Goal: Task Accomplishment & Management: Manage account settings

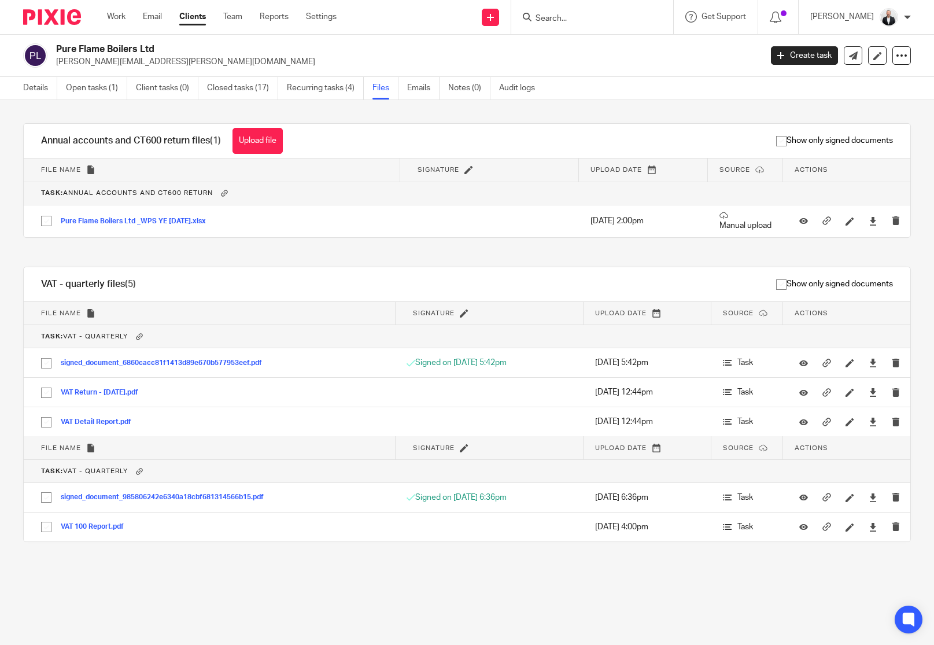
click at [626, 14] on input "Search" at bounding box center [586, 19] width 104 height 10
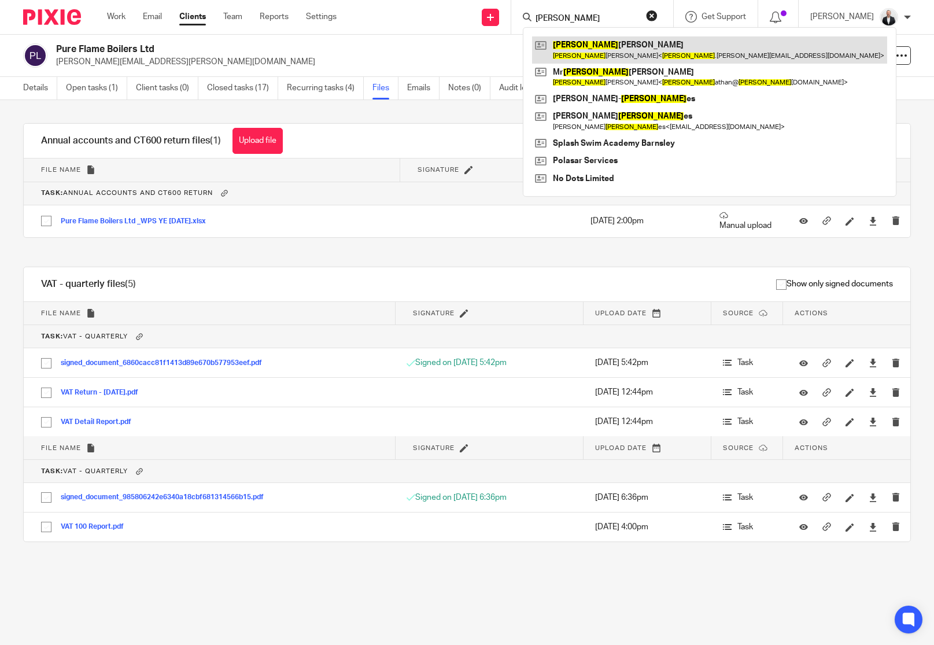
type input "jon"
click at [655, 50] on link at bounding box center [709, 49] width 355 height 27
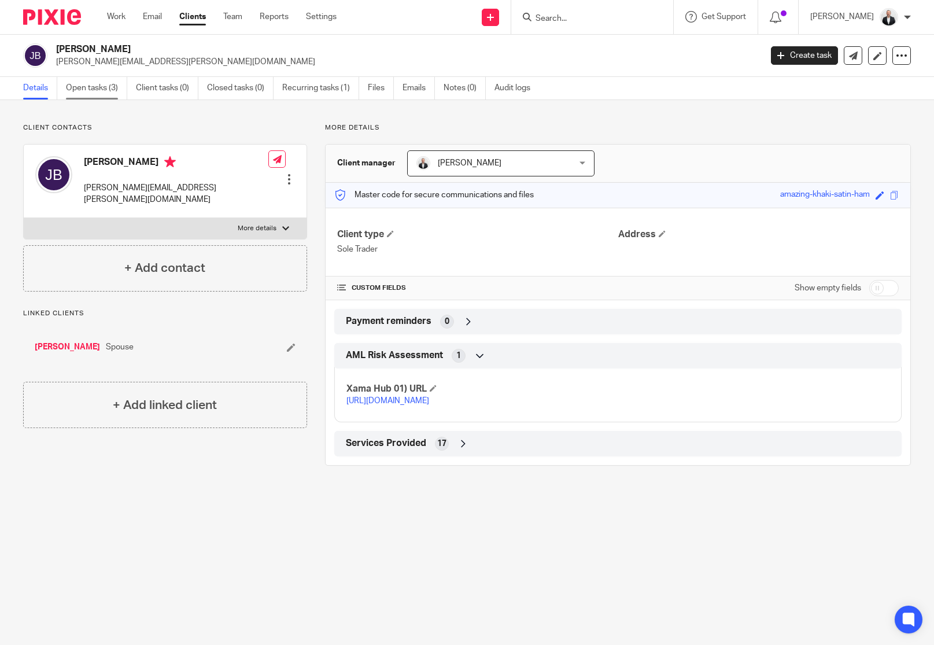
click at [102, 88] on link "Open tasks (3)" at bounding box center [96, 88] width 61 height 23
click at [875, 193] on span at bounding box center [879, 195] width 9 height 9
type input "[PERSON_NAME]"
click at [853, 198] on link "Save" at bounding box center [859, 195] width 18 height 12
type input "[PERSON_NAME]"
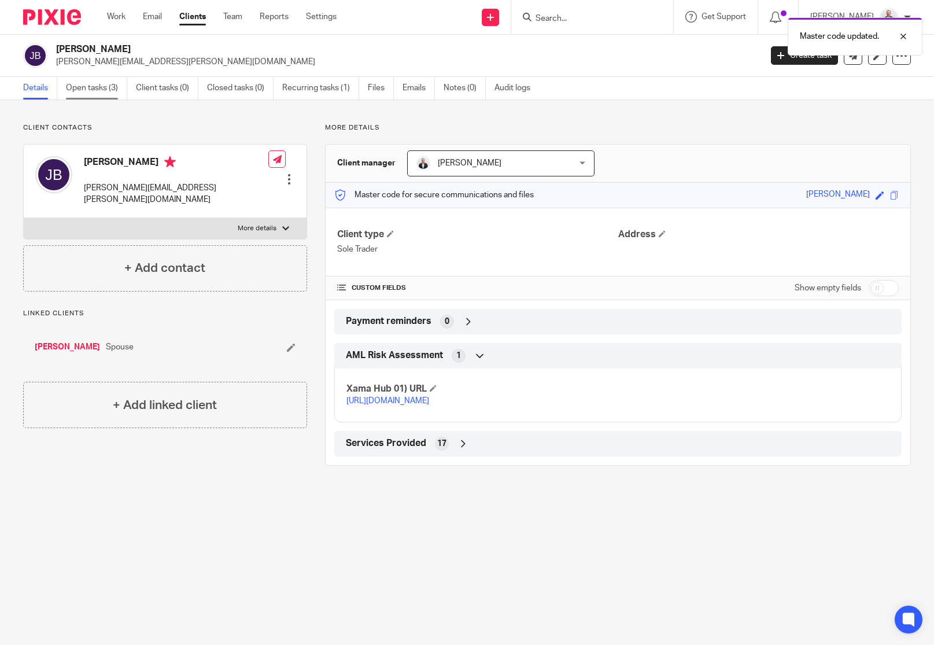
click at [98, 87] on link "Open tasks (3)" at bounding box center [96, 88] width 61 height 23
